Goal: Transaction & Acquisition: Purchase product/service

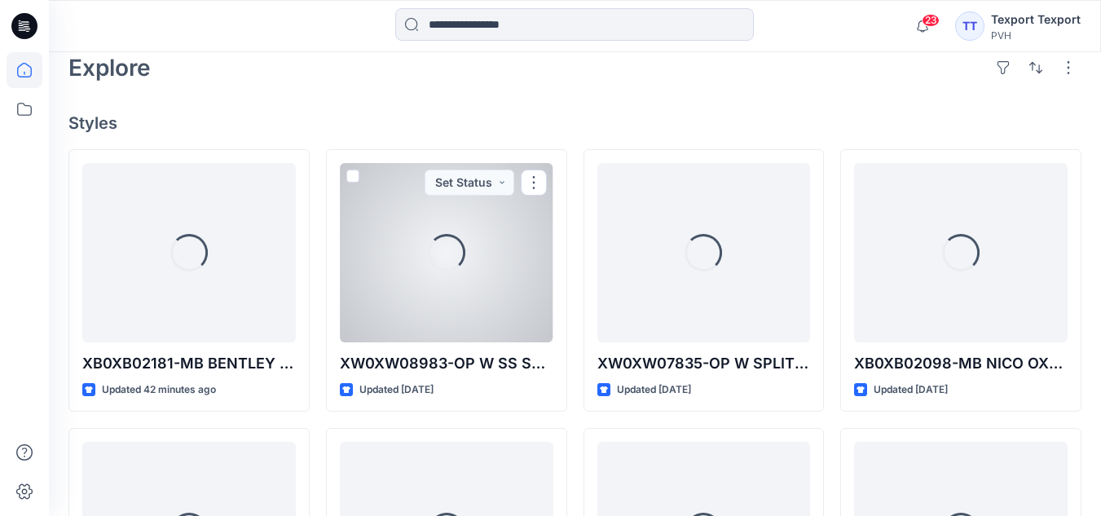
scroll to position [407, 0]
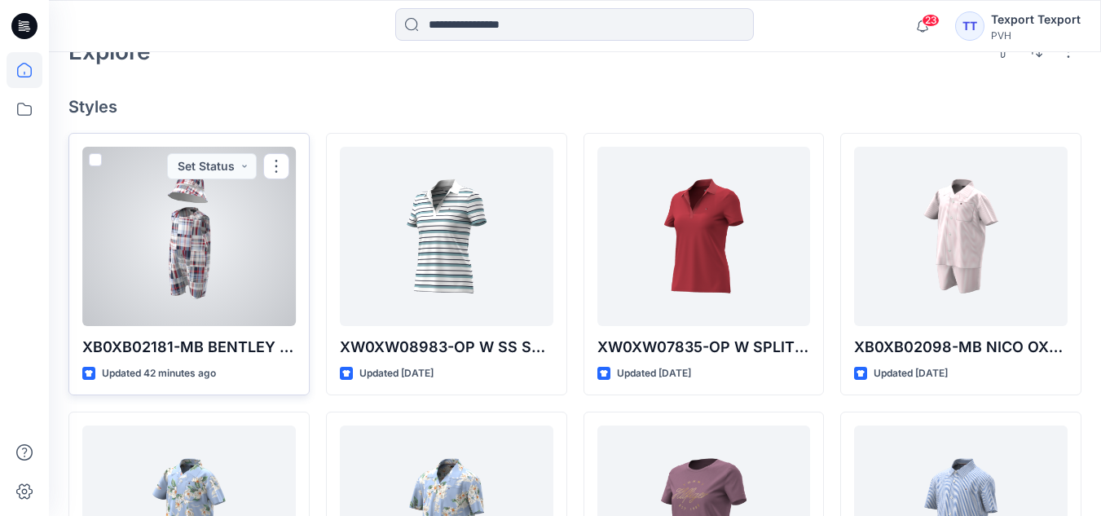
click at [204, 239] on div at bounding box center [189, 236] width 214 height 179
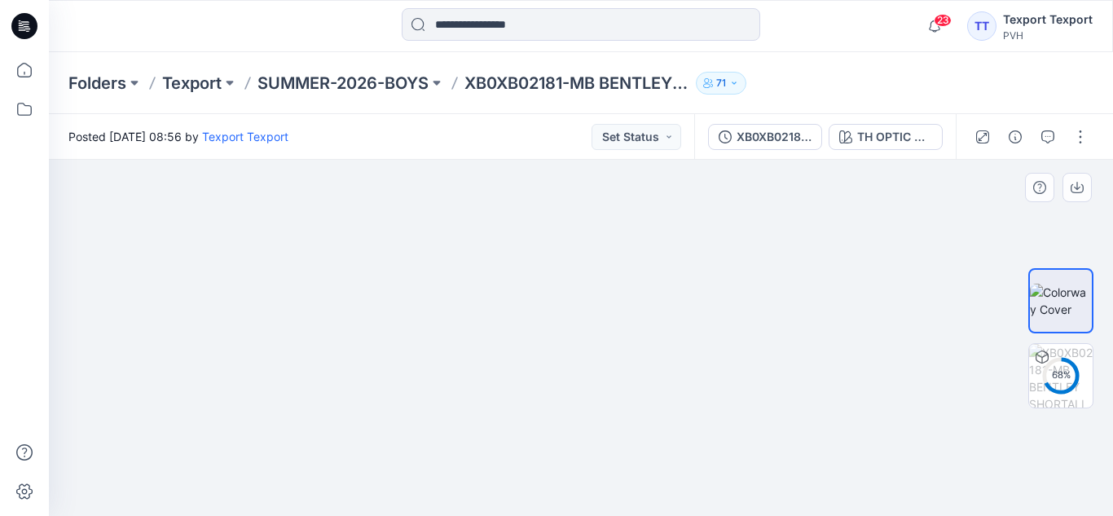
drag, startPoint x: 677, startPoint y: 425, endPoint x: 405, endPoint y: 421, distance: 272.2
click at [405, 421] on div at bounding box center [581, 338] width 1064 height 356
drag, startPoint x: 593, startPoint y: 380, endPoint x: 802, endPoint y: 369, distance: 208.9
click at [802, 369] on div at bounding box center [581, 338] width 1064 height 356
drag, startPoint x: 505, startPoint y: 383, endPoint x: 764, endPoint y: 374, distance: 258.5
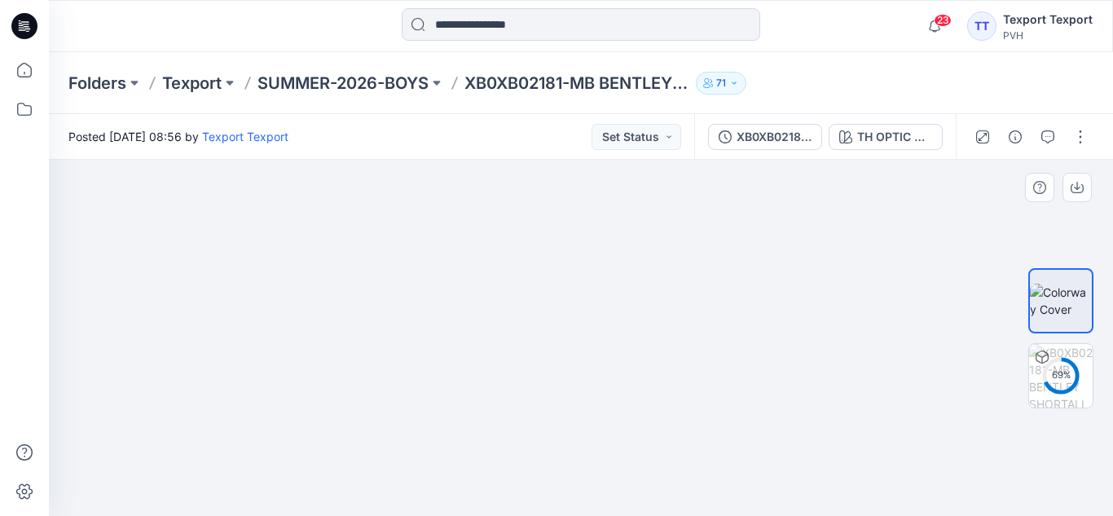
click at [764, 374] on div at bounding box center [581, 338] width 1064 height 356
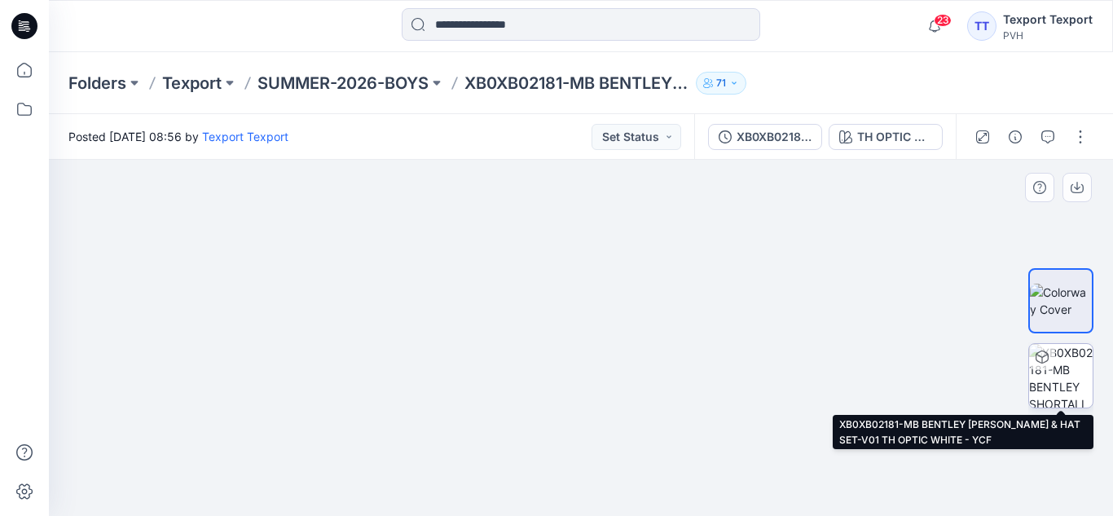
click at [1062, 369] on img at bounding box center [1061, 376] width 64 height 64
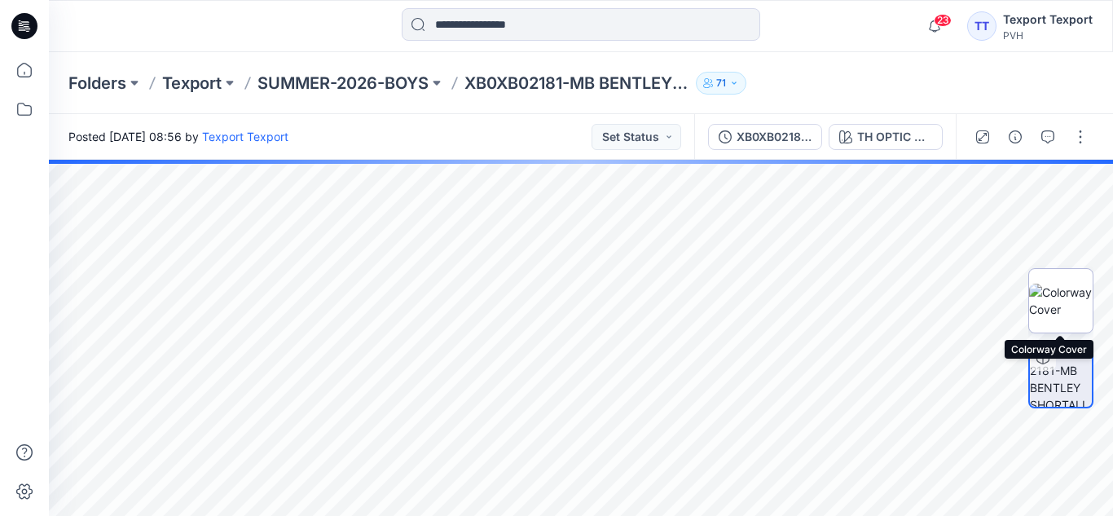
click at [1059, 310] on img at bounding box center [1061, 301] width 64 height 34
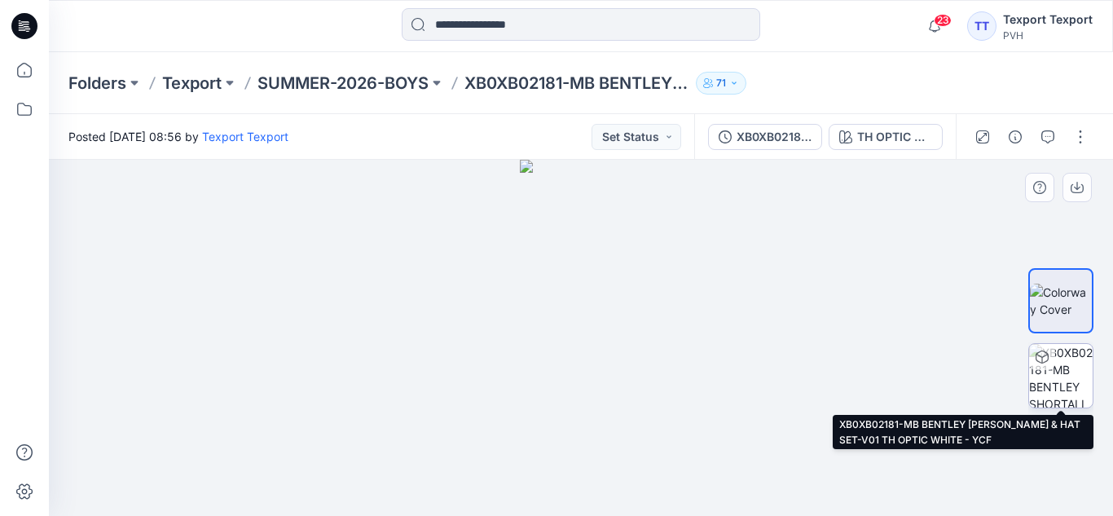
click at [1060, 355] on img at bounding box center [1061, 376] width 64 height 64
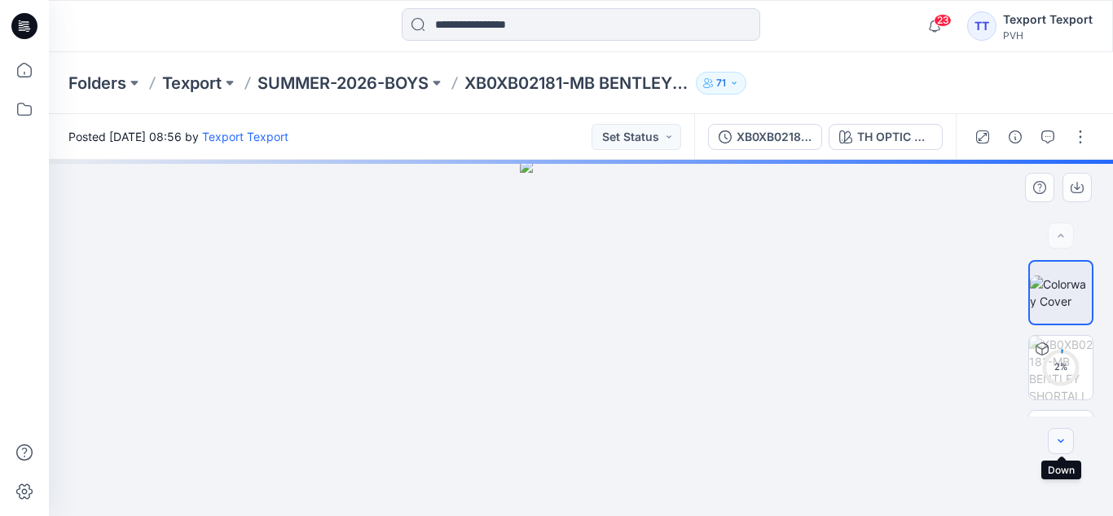
click at [1059, 443] on icon "button" at bounding box center [1061, 440] width 13 height 13
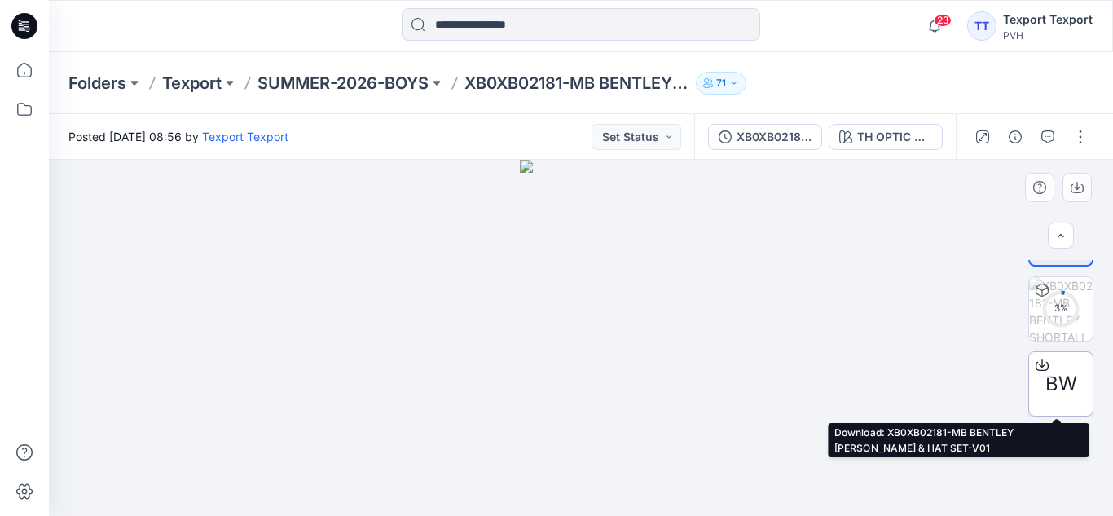
click at [1055, 385] on span "BW" at bounding box center [1062, 383] width 32 height 29
